Goal: Navigation & Orientation: Find specific page/section

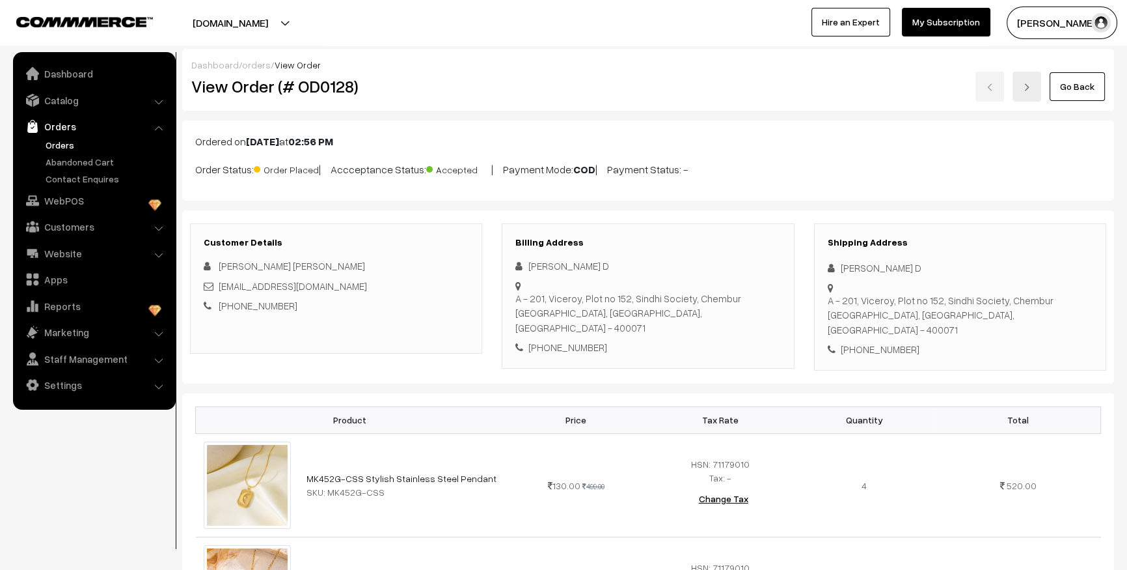
click at [64, 145] on link "Orders" at bounding box center [106, 145] width 129 height 14
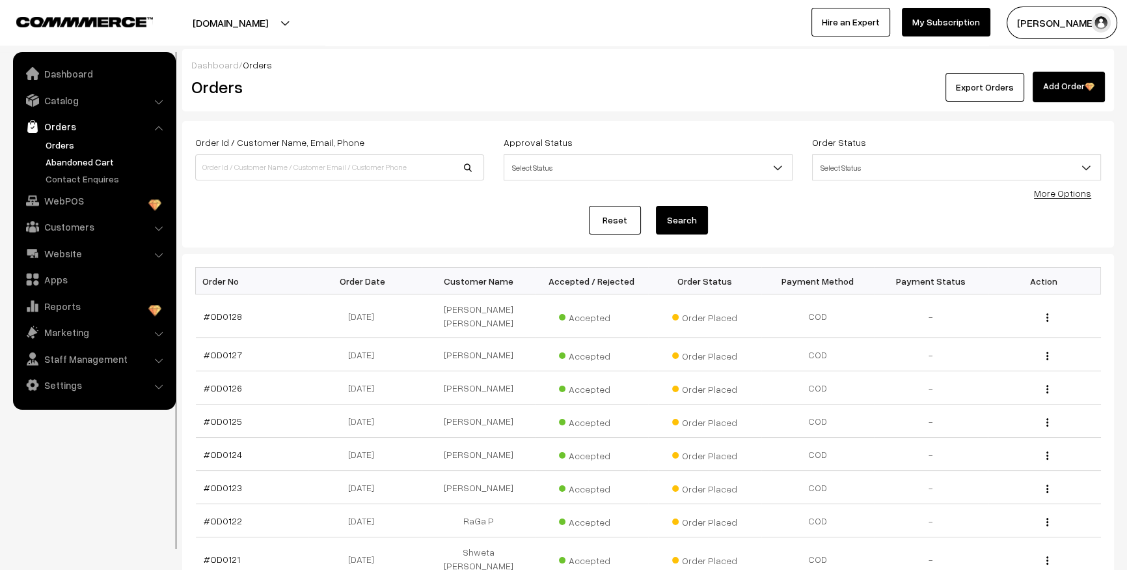
click at [64, 162] on link "Abandoned Cart" at bounding box center [106, 162] width 129 height 14
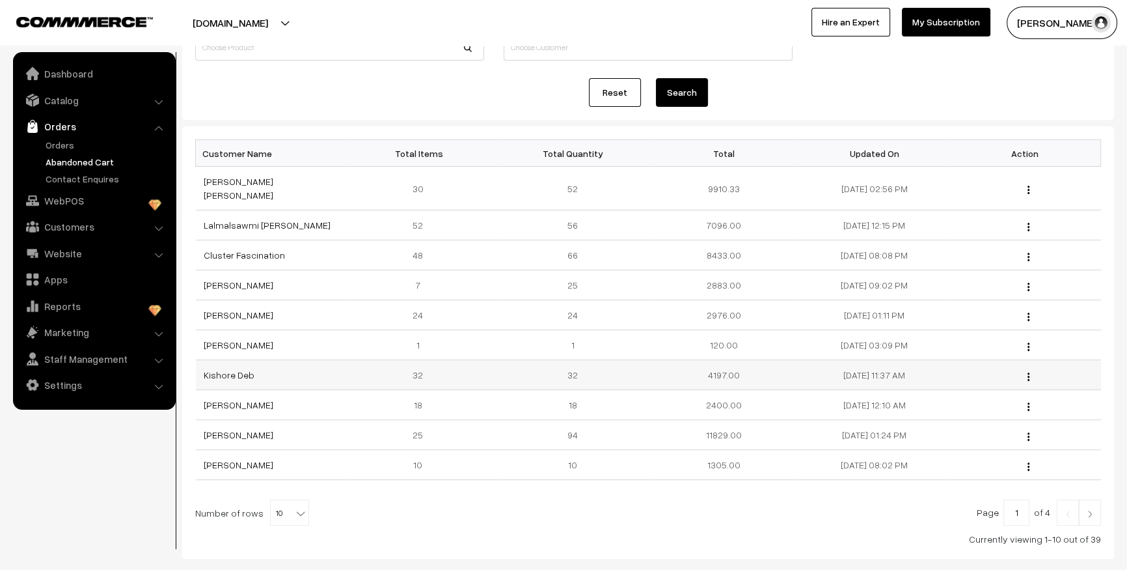
scroll to position [176, 0]
